Goal: Entertainment & Leisure: Consume media (video, audio)

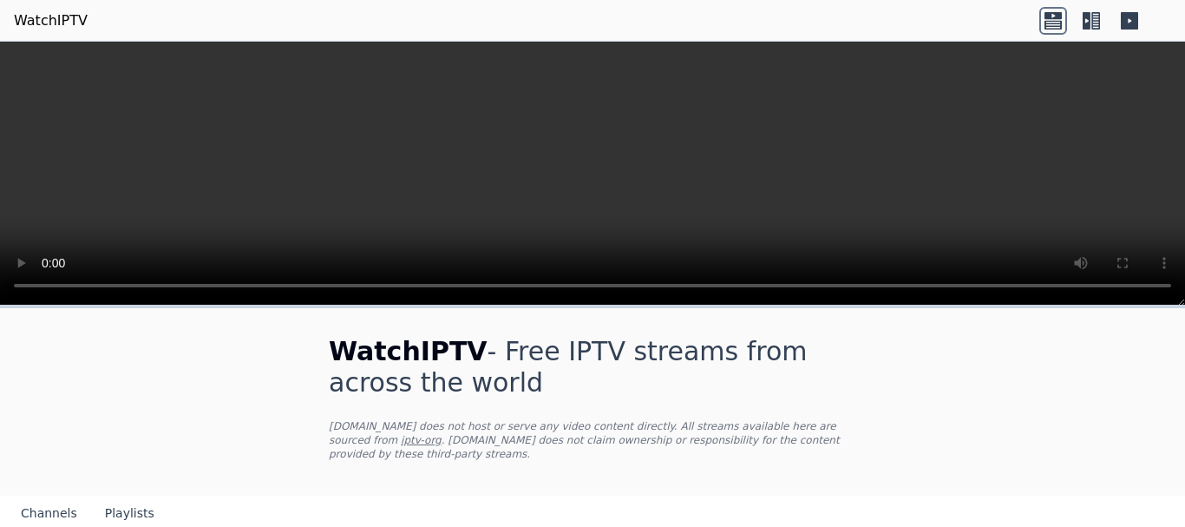
scroll to position [87, 0]
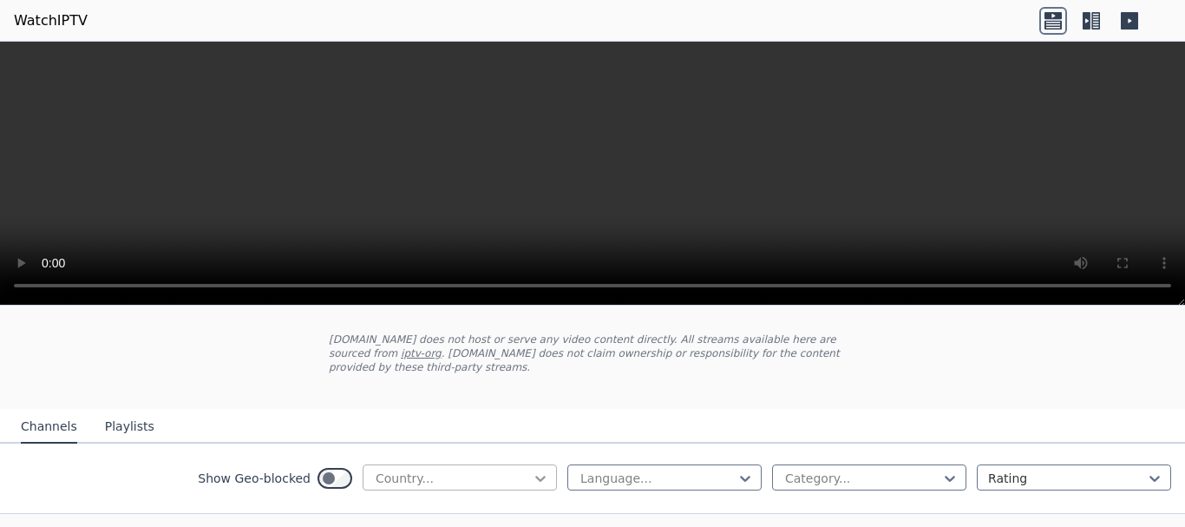
click at [535, 475] on icon at bounding box center [540, 478] width 10 height 6
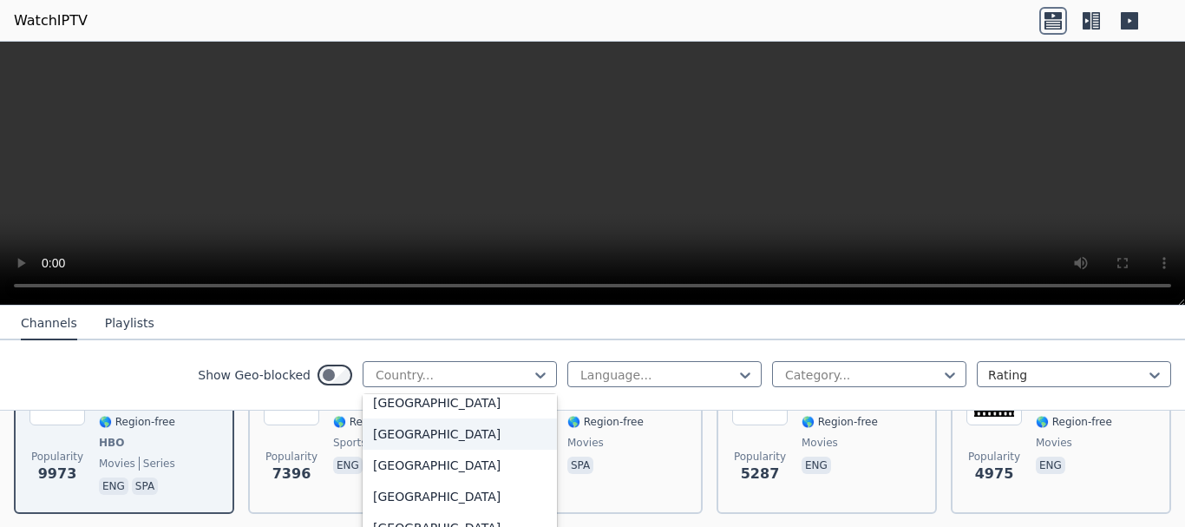
scroll to position [1995, 0]
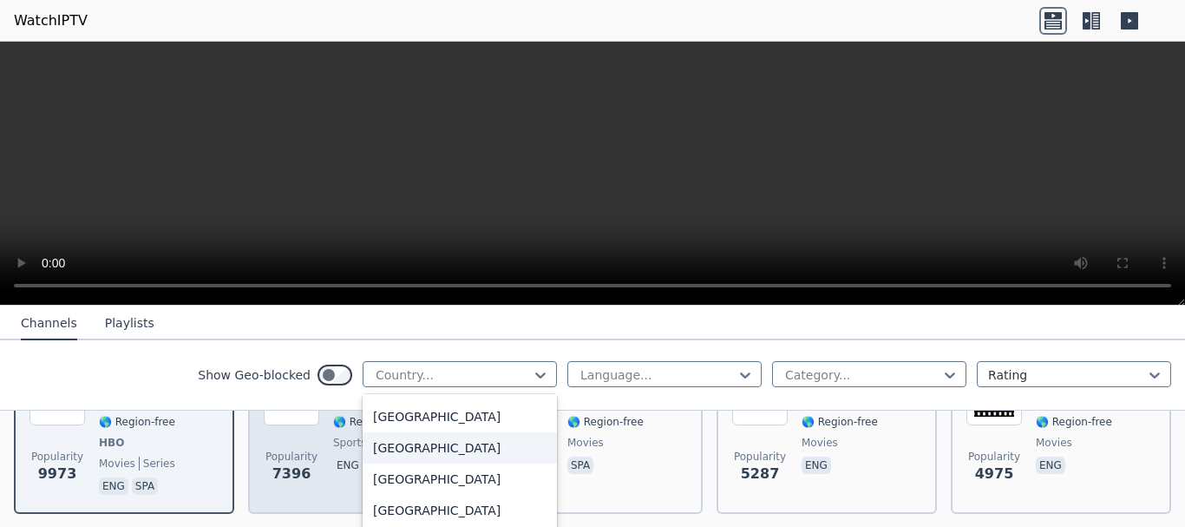
click at [409, 462] on div "[GEOGRAPHIC_DATA]" at bounding box center [460, 447] width 194 height 31
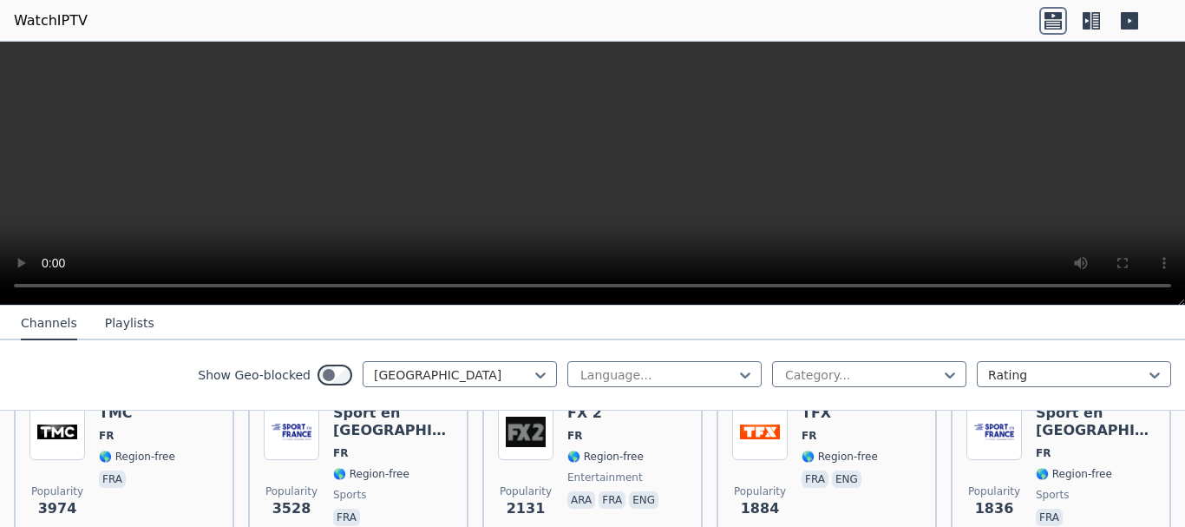
scroll to position [191, 0]
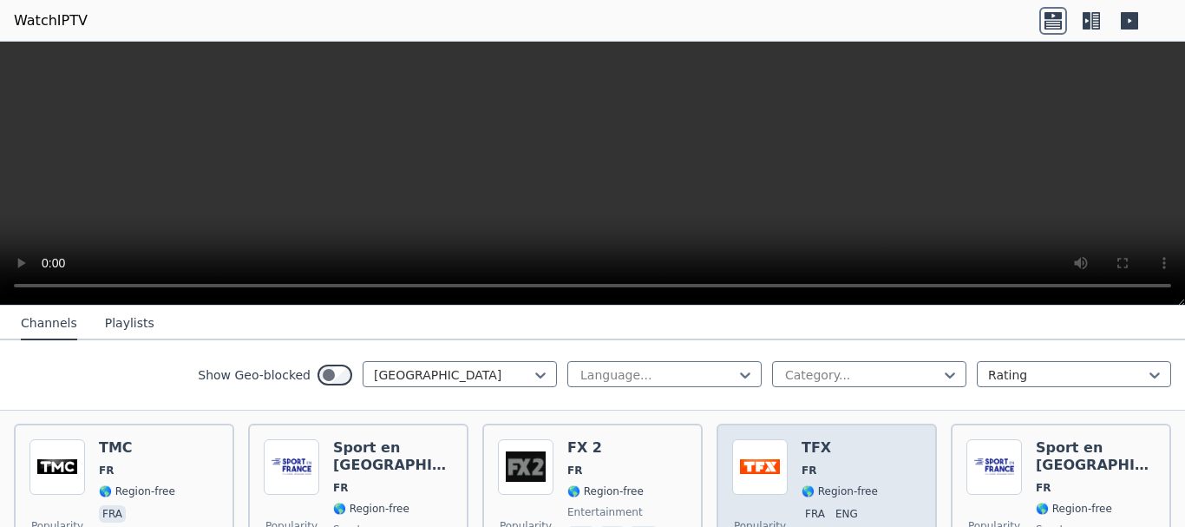
click at [810, 439] on h6 "TFX" at bounding box center [840, 447] width 76 height 17
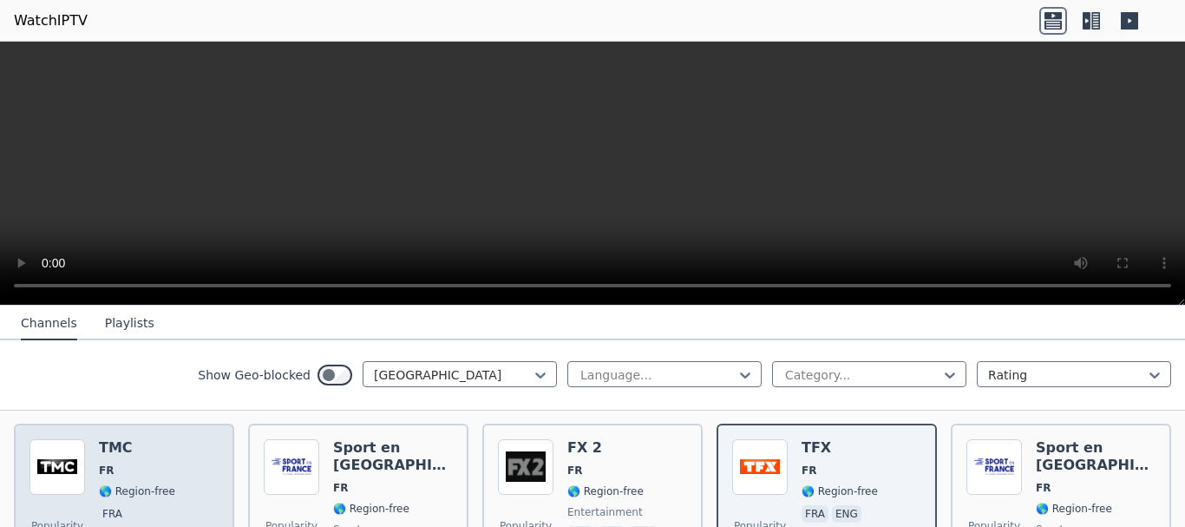
click at [149, 439] on h6 "TMC" at bounding box center [137, 447] width 76 height 17
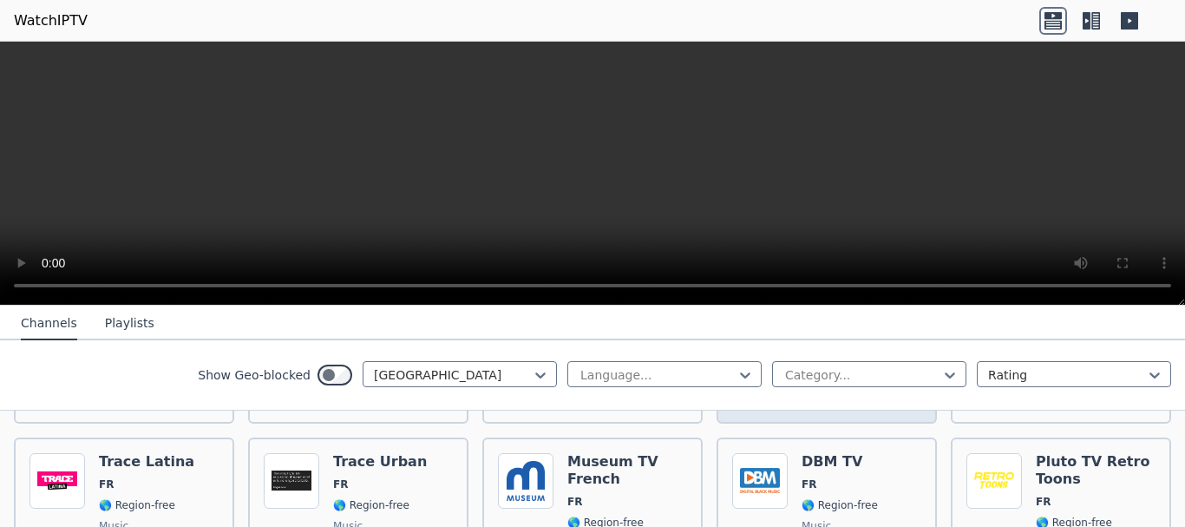
scroll to position [885, 0]
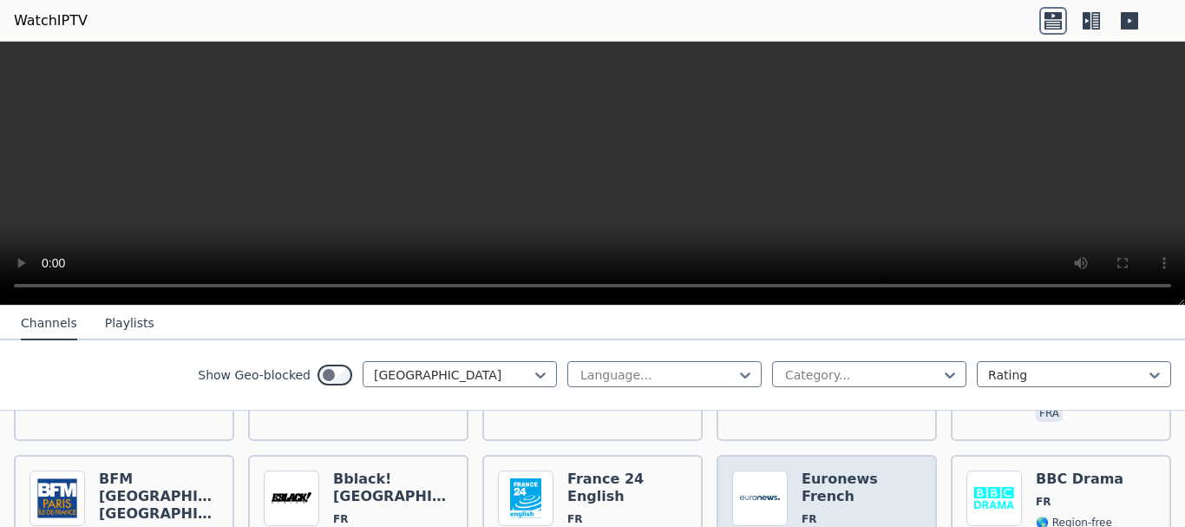
click at [830, 472] on h6 "Euronews French" at bounding box center [862, 487] width 120 height 35
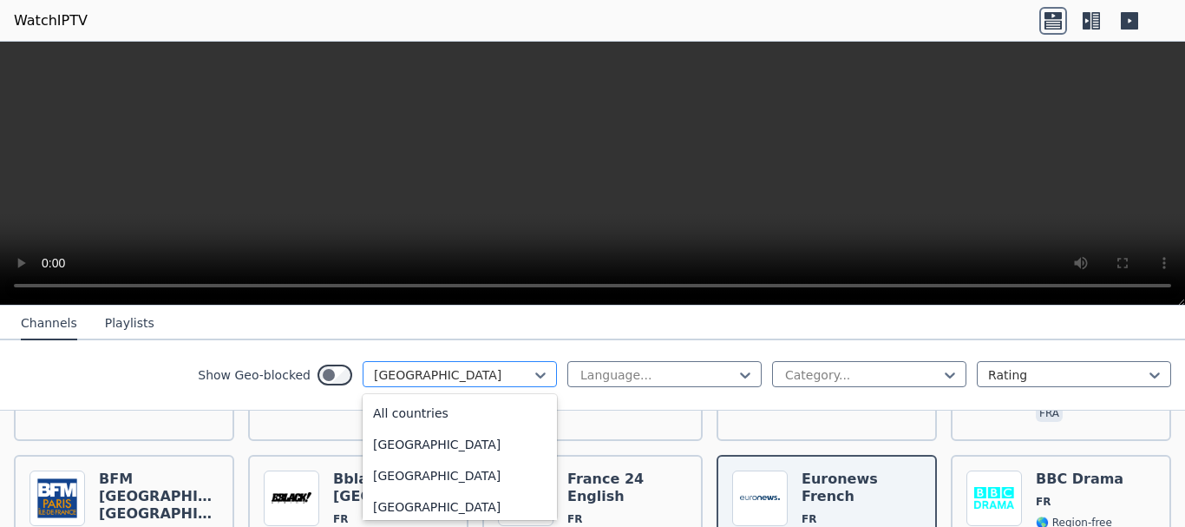
click at [442, 368] on div at bounding box center [453, 374] width 158 height 17
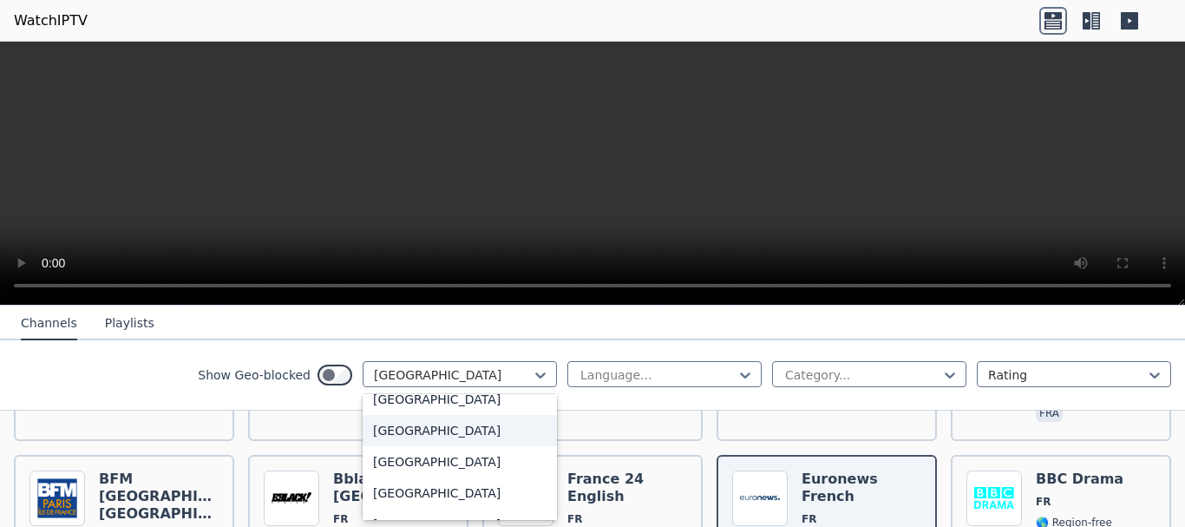
scroll to position [0, 0]
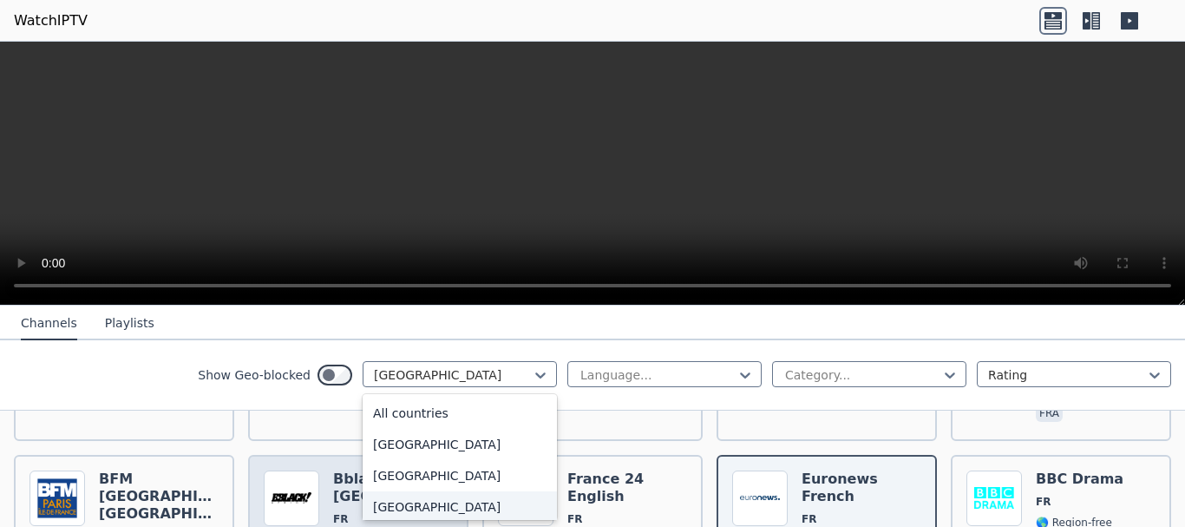
click at [411, 503] on div "[GEOGRAPHIC_DATA]" at bounding box center [460, 506] width 194 height 31
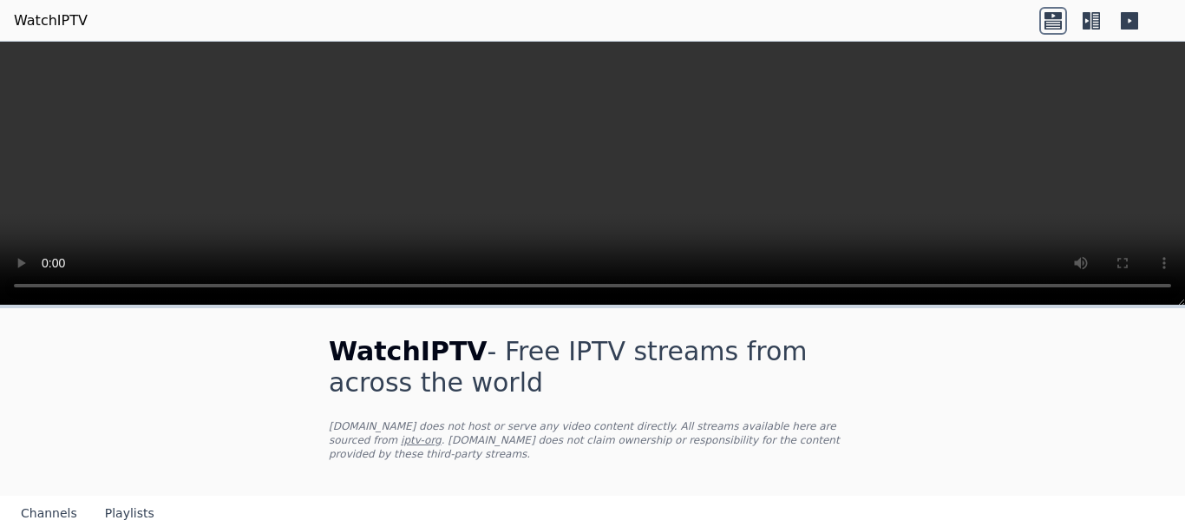
click at [422, 377] on h1 "WatchIPTV - Free IPTV streams from across the world" at bounding box center [592, 367] width 527 height 62
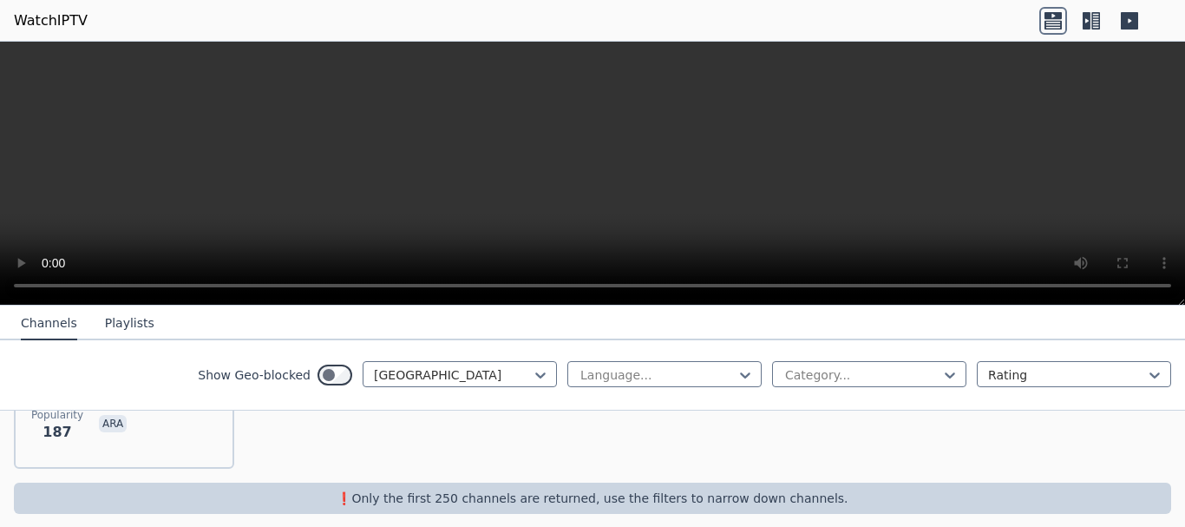
scroll to position [215, 0]
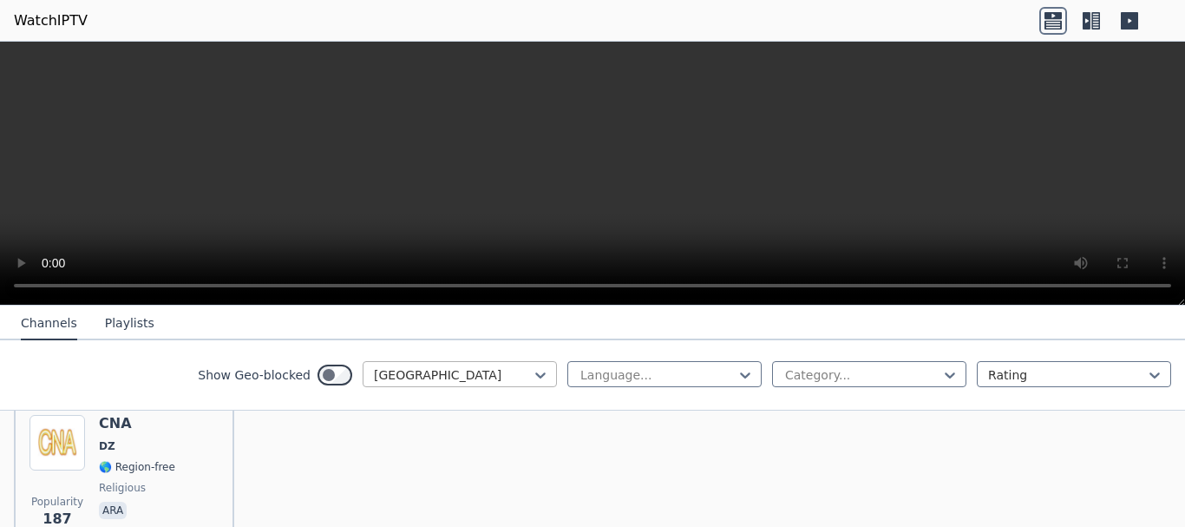
click at [415, 377] on div at bounding box center [453, 374] width 158 height 17
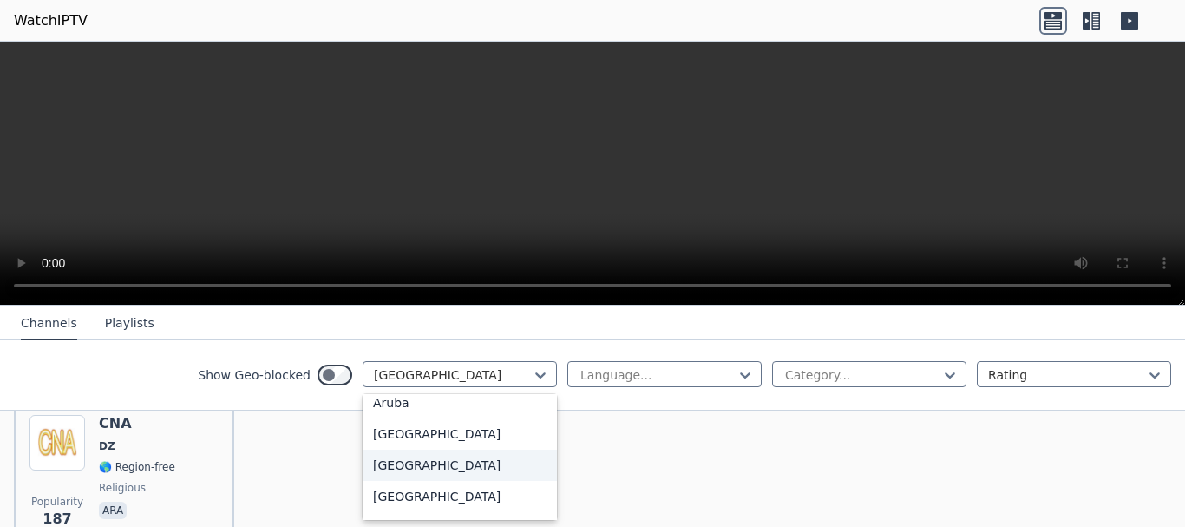
scroll to position [0, 0]
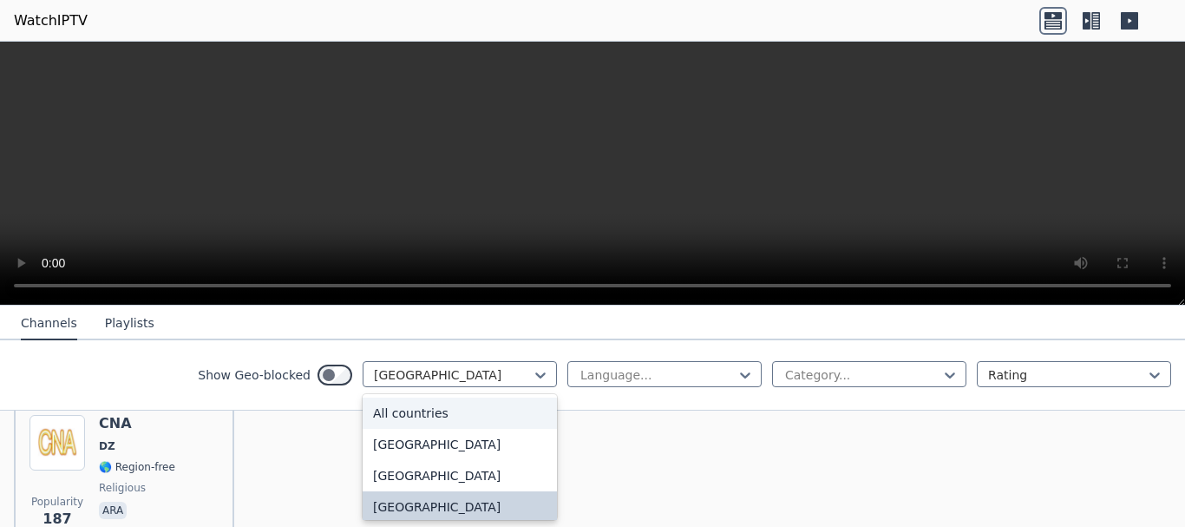
click at [425, 409] on div "All countries" at bounding box center [460, 412] width 194 height 31
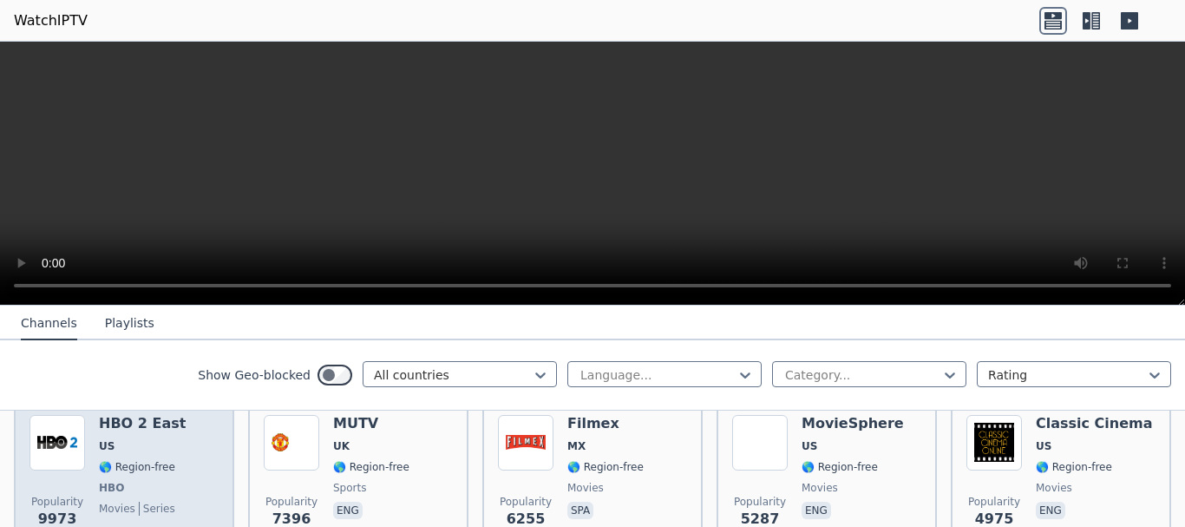
click at [155, 439] on span "US" at bounding box center [142, 446] width 87 height 14
